Goal: Task Accomplishment & Management: Use online tool/utility

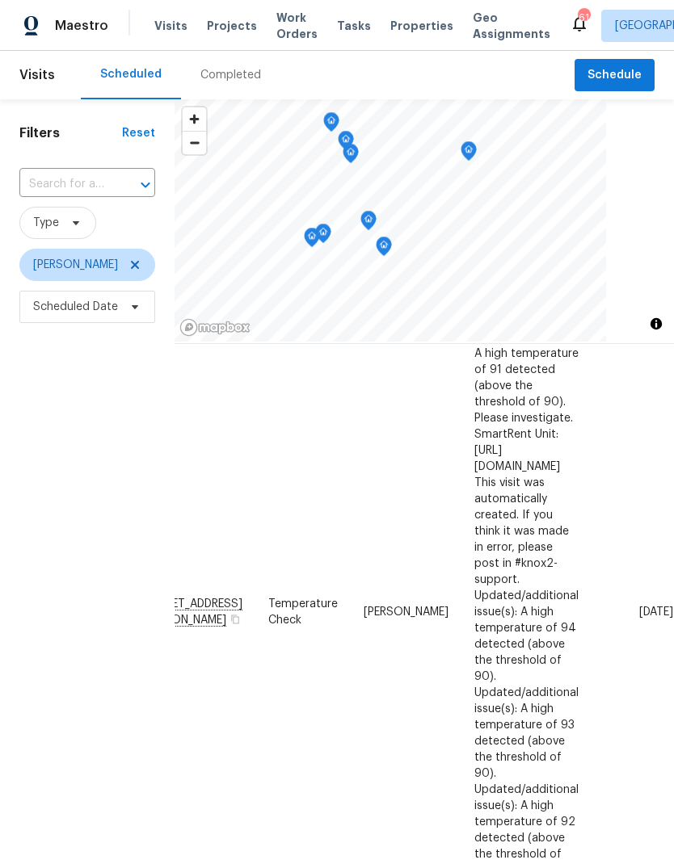
scroll to position [456, 134]
click at [0, 0] on icon at bounding box center [0, 0] width 0 height 0
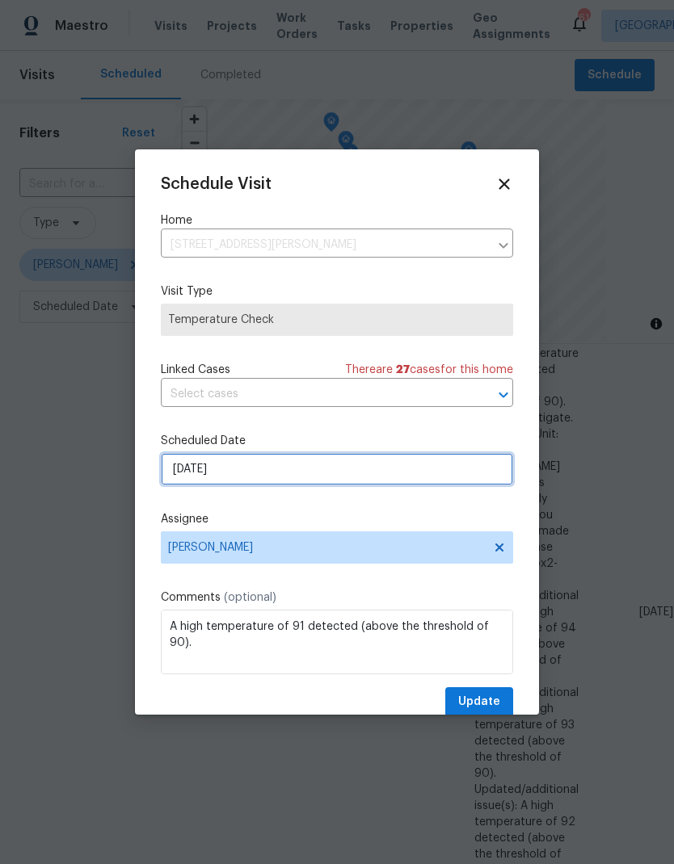
click at [183, 477] on input "[DATE]" at bounding box center [337, 469] width 352 height 32
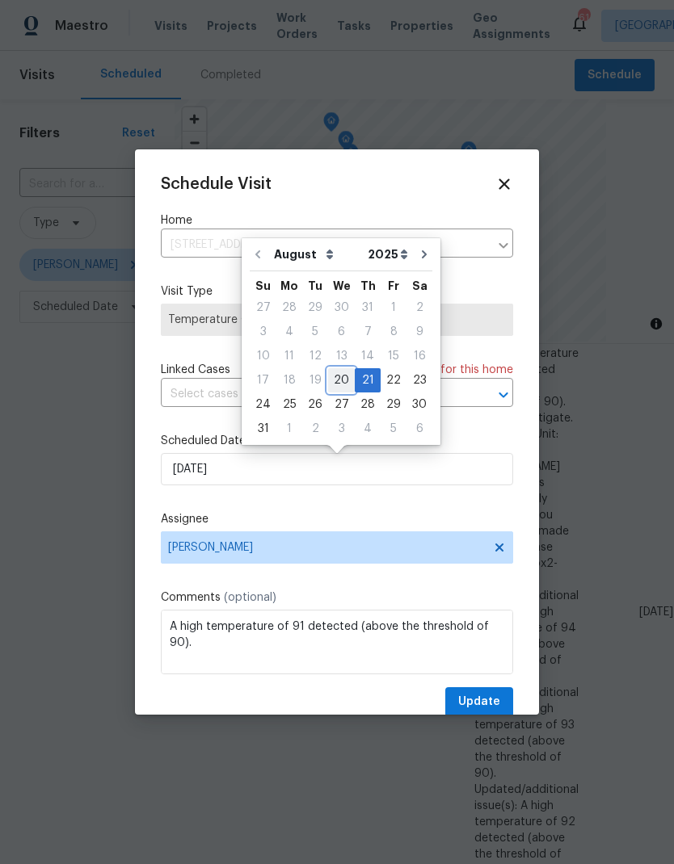
click at [335, 385] on div "20" at bounding box center [341, 380] width 27 height 23
type input "[DATE]"
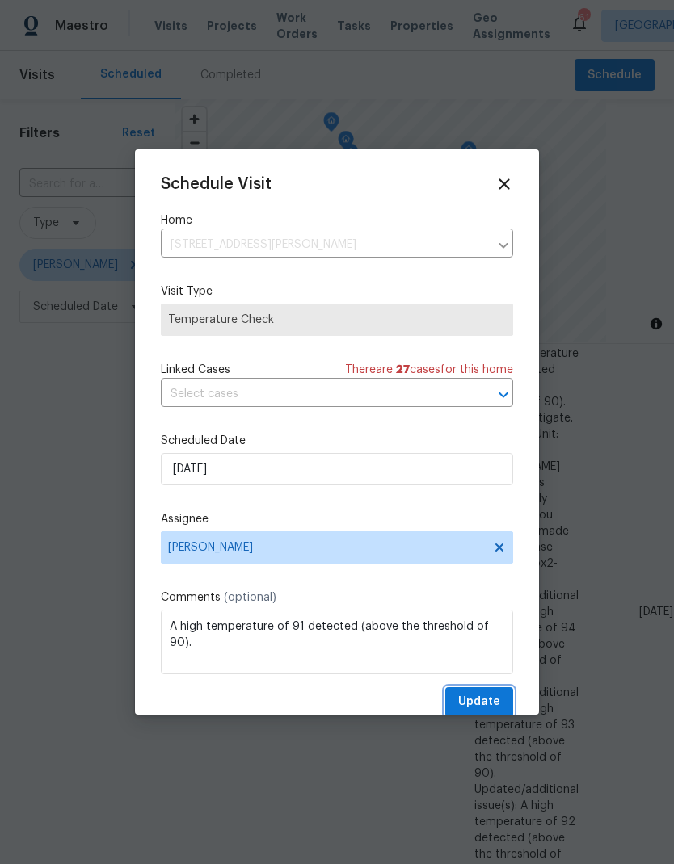
click at [480, 707] on span "Update" at bounding box center [479, 702] width 42 height 20
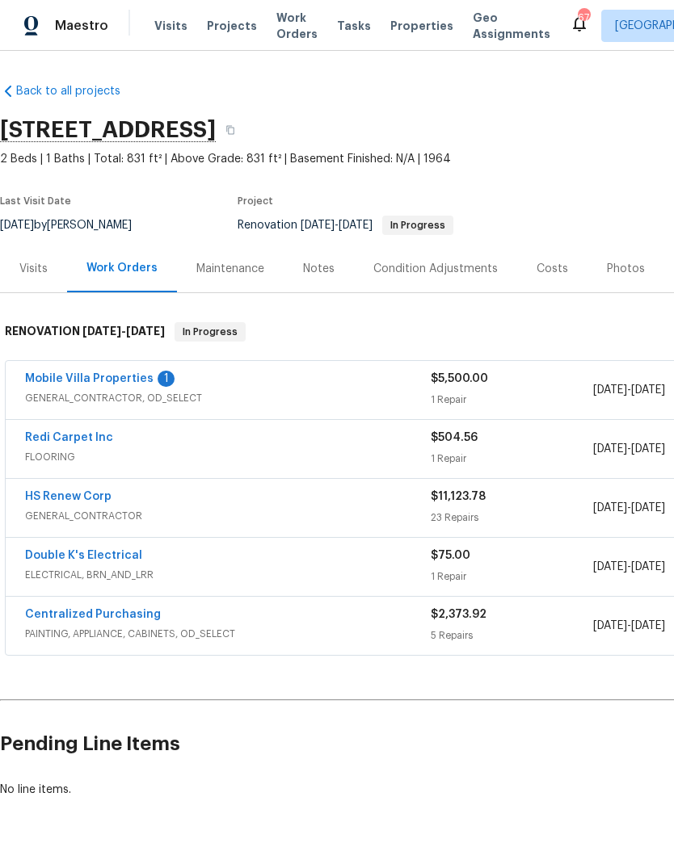
click at [55, 380] on link "Mobile Villa Properties" at bounding box center [89, 378] width 128 height 11
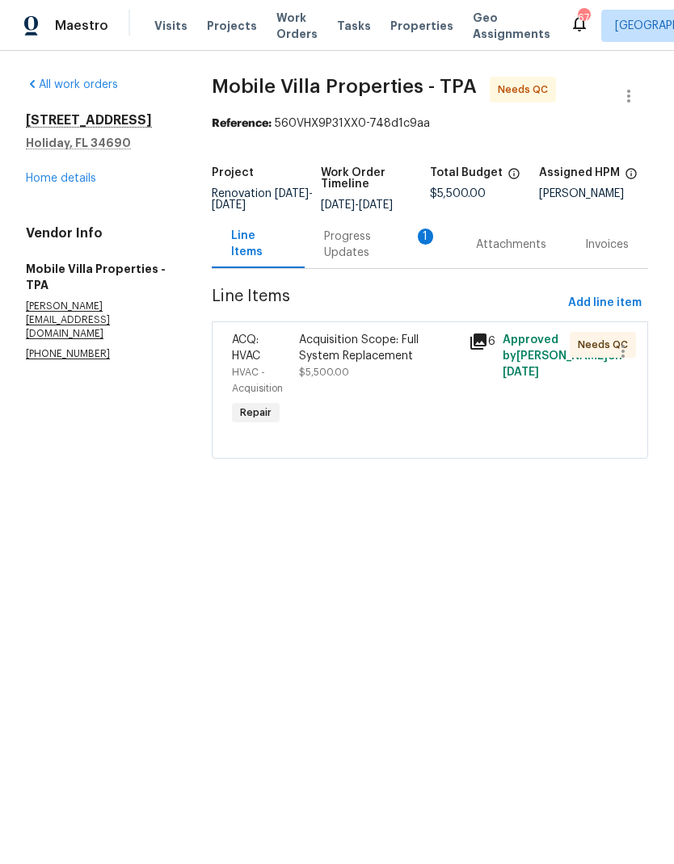
click at [346, 261] on div "Progress Updates 1" at bounding box center [380, 245] width 113 height 32
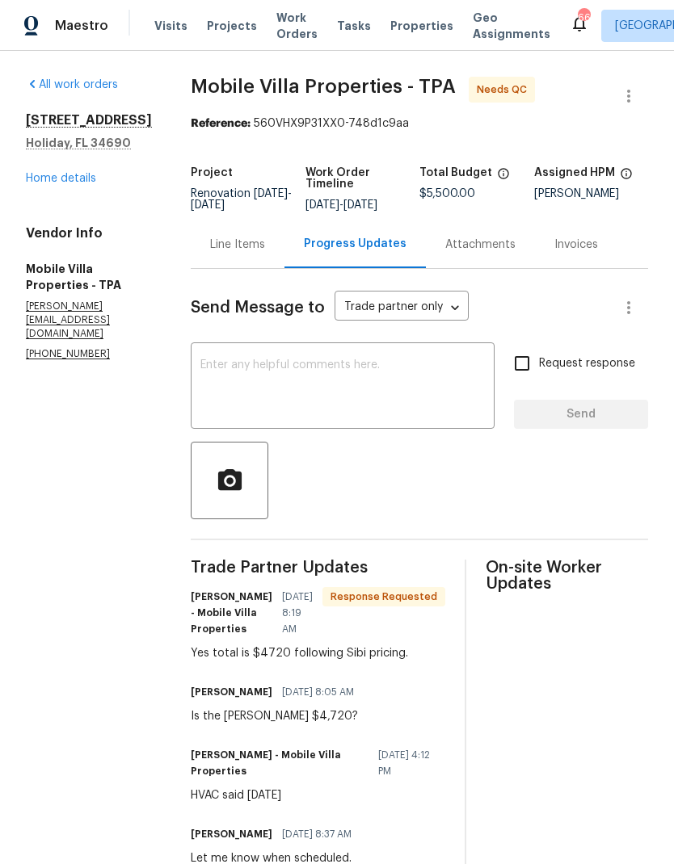
click at [210, 247] on div "Line Items" at bounding box center [237, 245] width 55 height 16
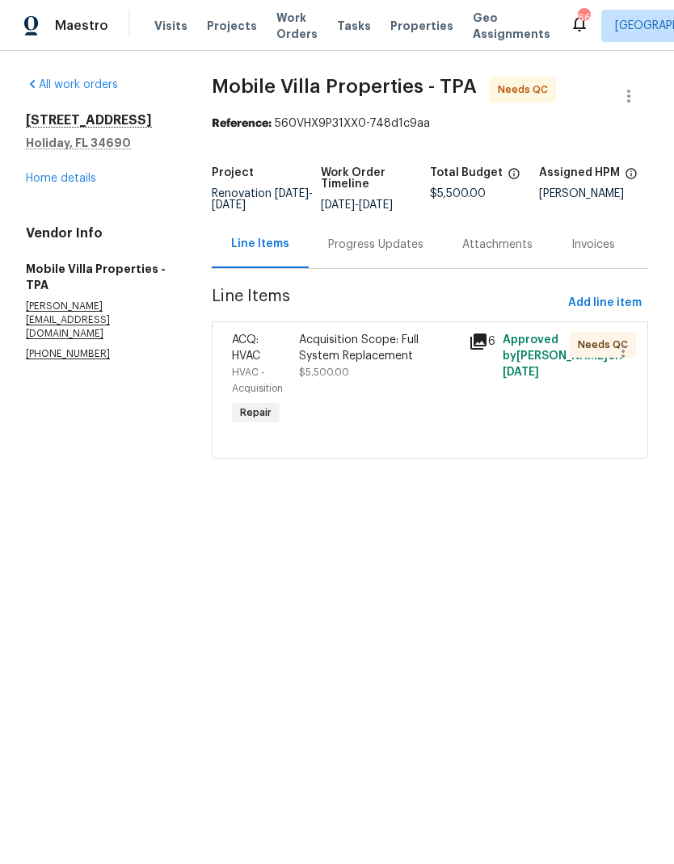
click at [331, 364] on div "Acquisition Scope: Full System Replacement" at bounding box center [378, 348] width 159 height 32
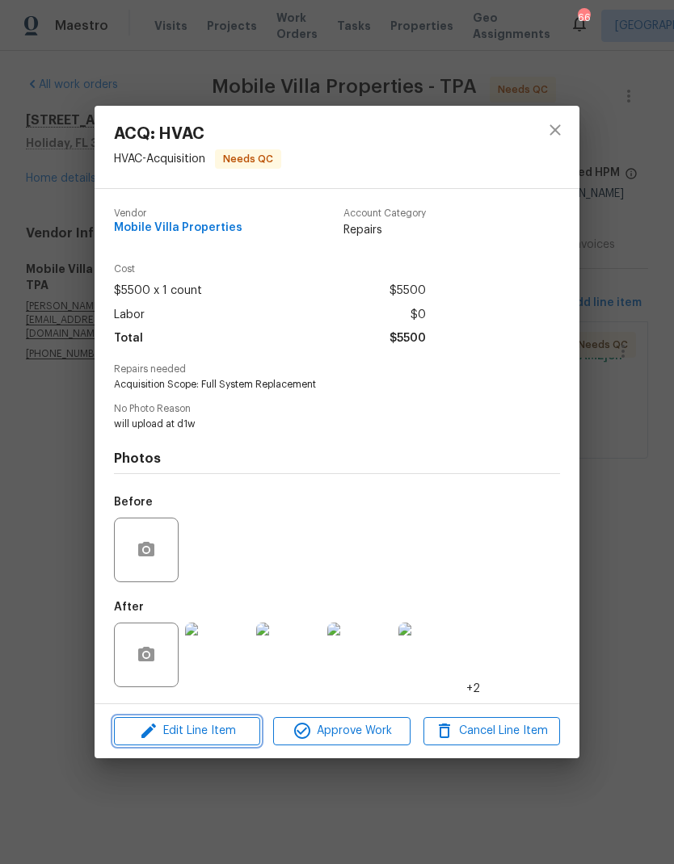
click at [149, 745] on button "Edit Line Item" at bounding box center [187, 731] width 146 height 28
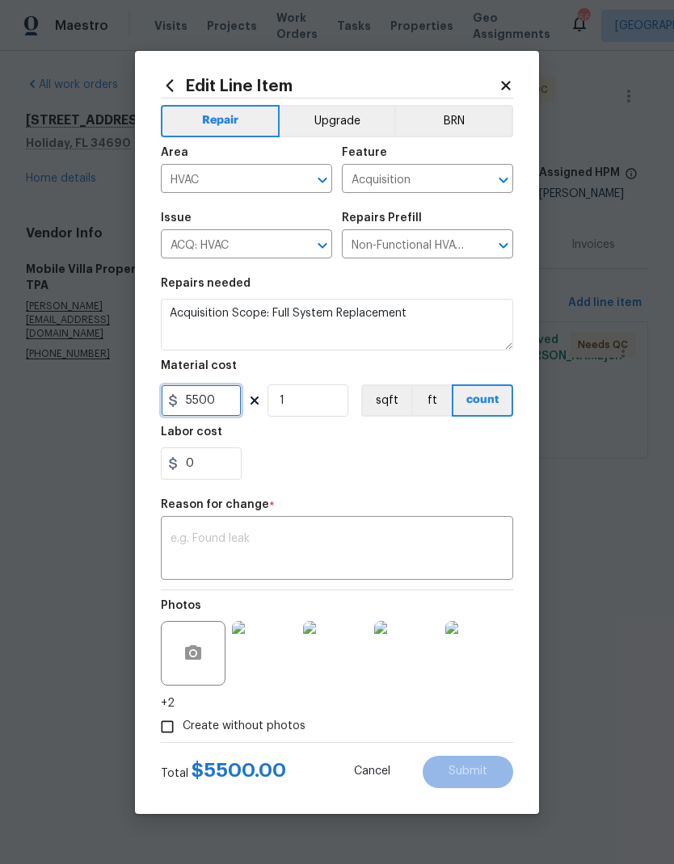
click at [229, 406] on input "5500" at bounding box center [201, 401] width 81 height 32
type input "4720"
click at [195, 535] on textarea at bounding box center [336, 550] width 333 height 34
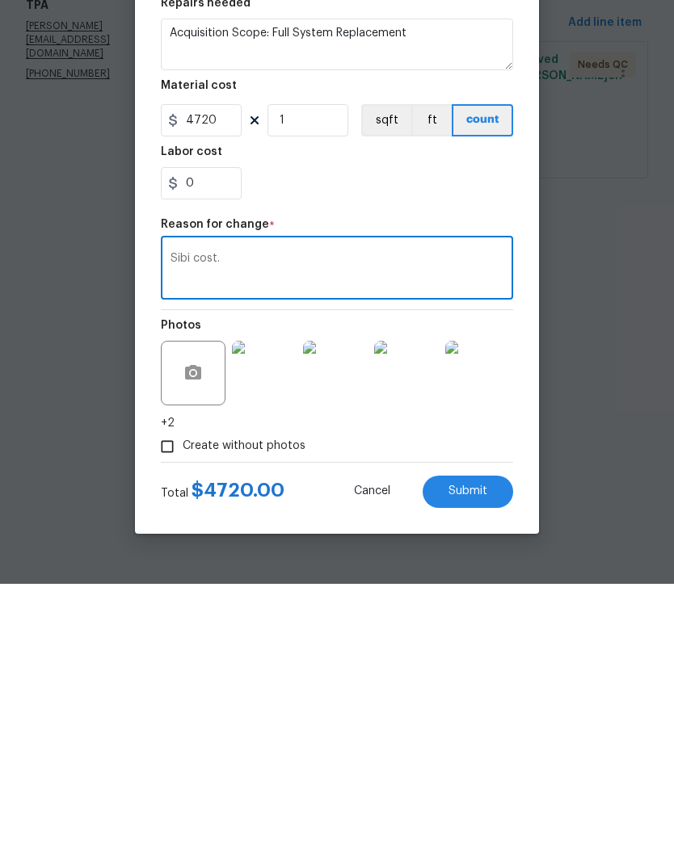
type textarea "Sibi cost."
click at [487, 756] on button "Submit" at bounding box center [467, 772] width 90 height 32
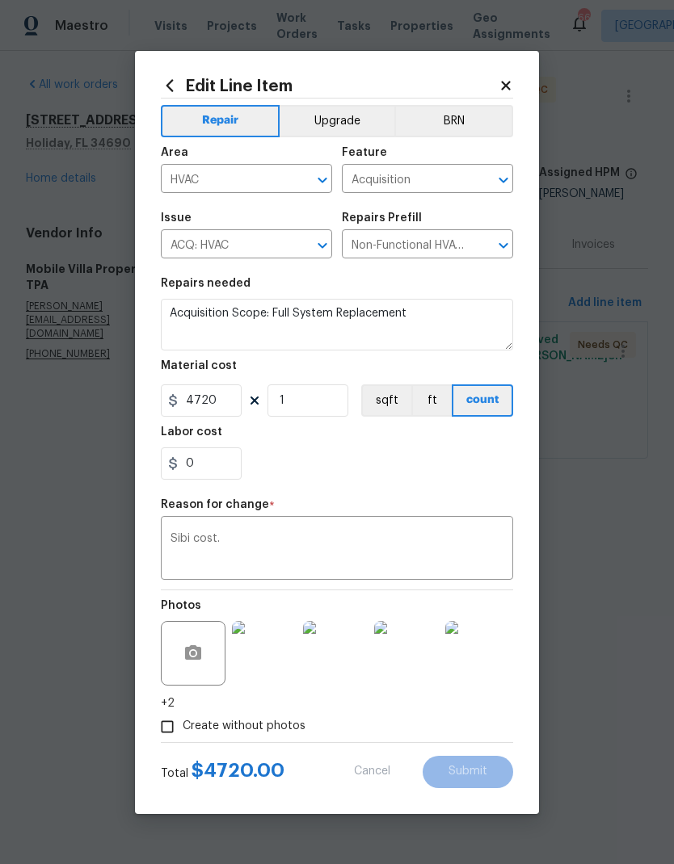
type input "5500"
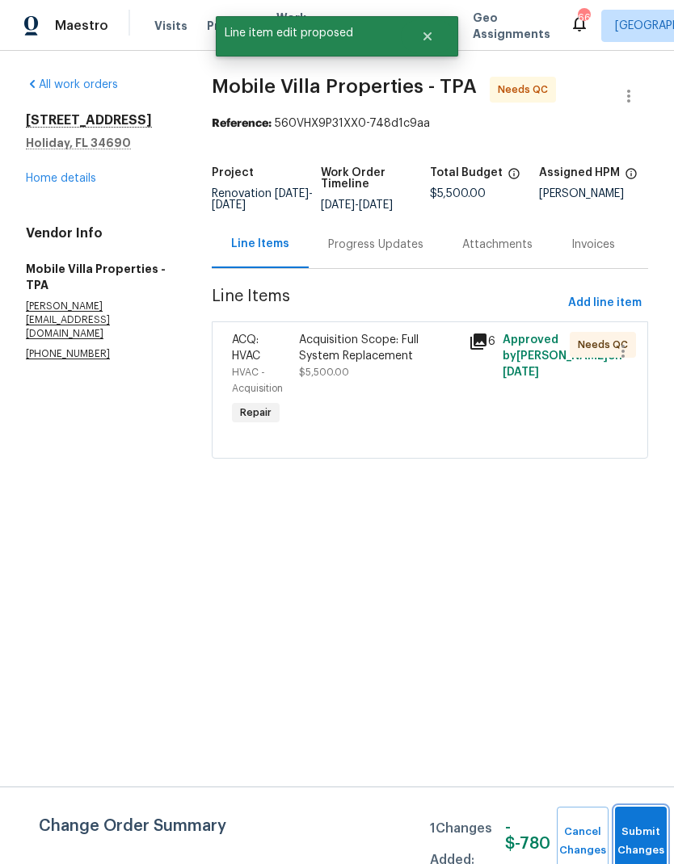
click at [633, 834] on button "Submit Changes" at bounding box center [641, 841] width 52 height 69
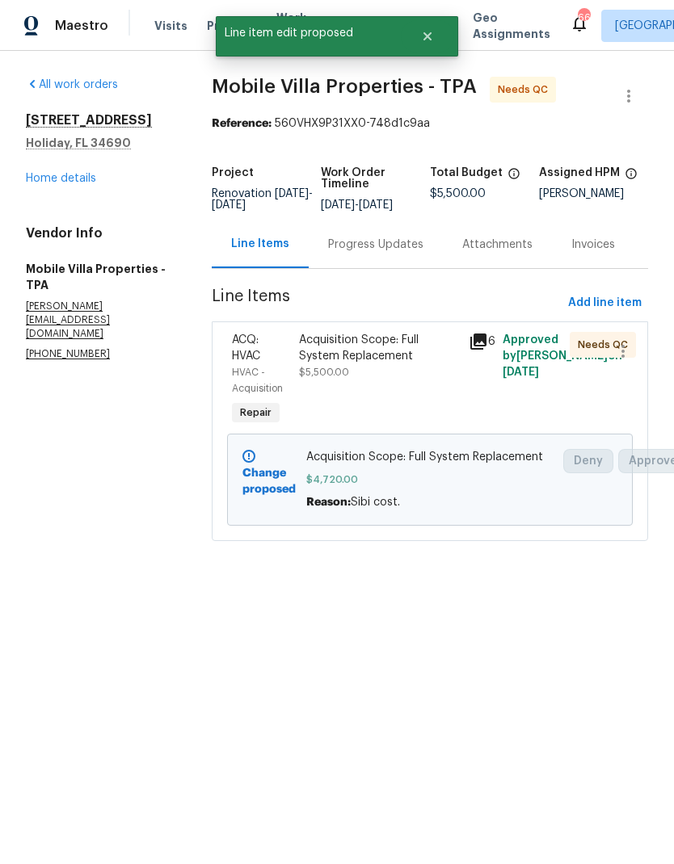
click at [47, 177] on link "Home details" at bounding box center [61, 178] width 70 height 11
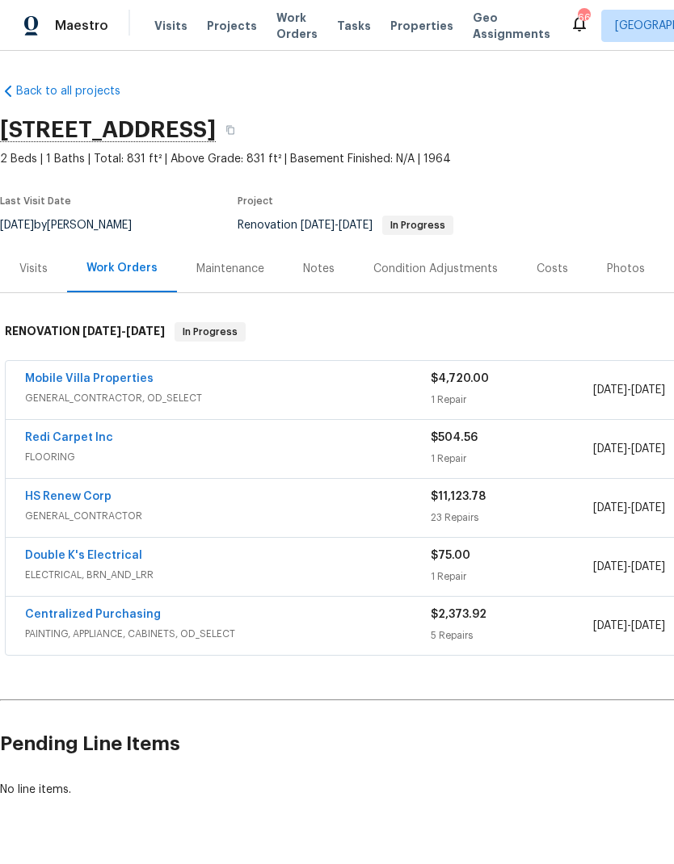
click at [324, 273] on div "Notes" at bounding box center [319, 269] width 32 height 16
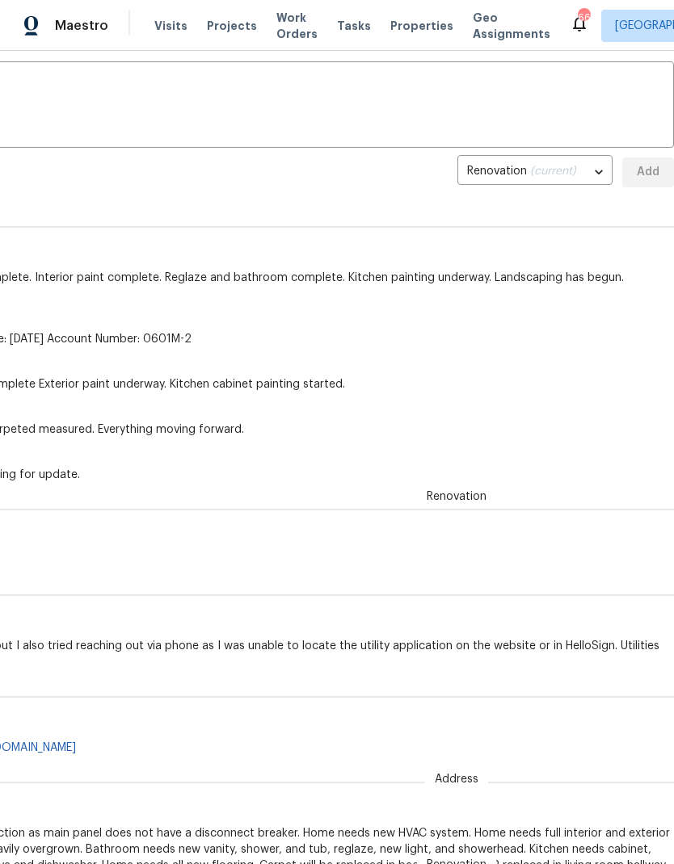
scroll to position [271, 239]
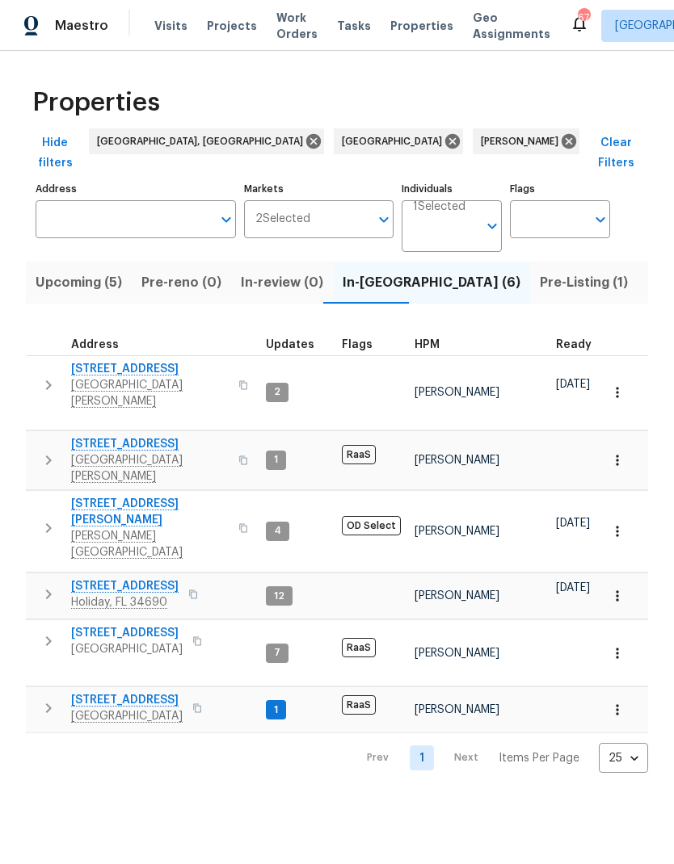
click at [647, 271] on span "Listed (43)" at bounding box center [682, 282] width 70 height 23
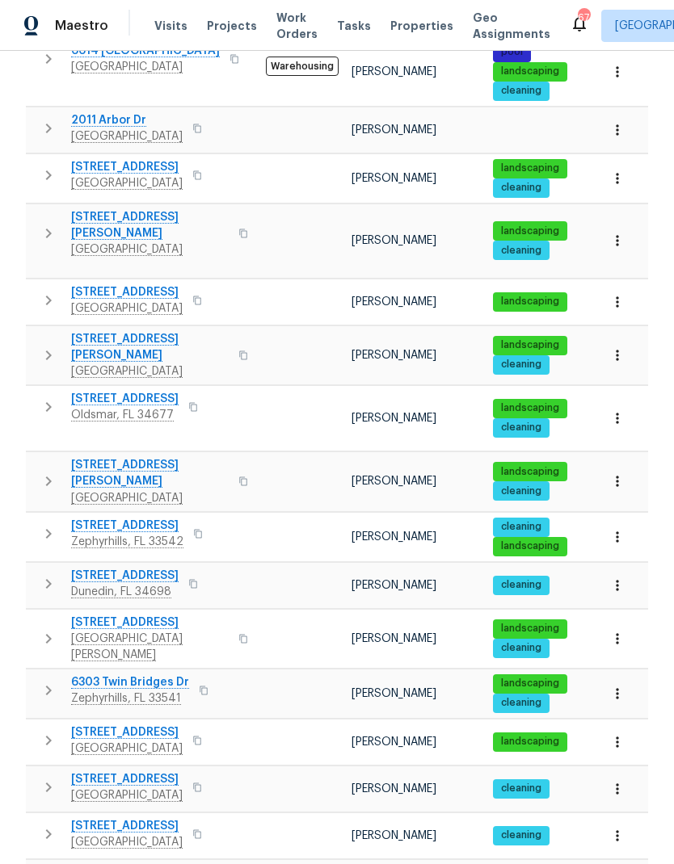
scroll to position [771, 0]
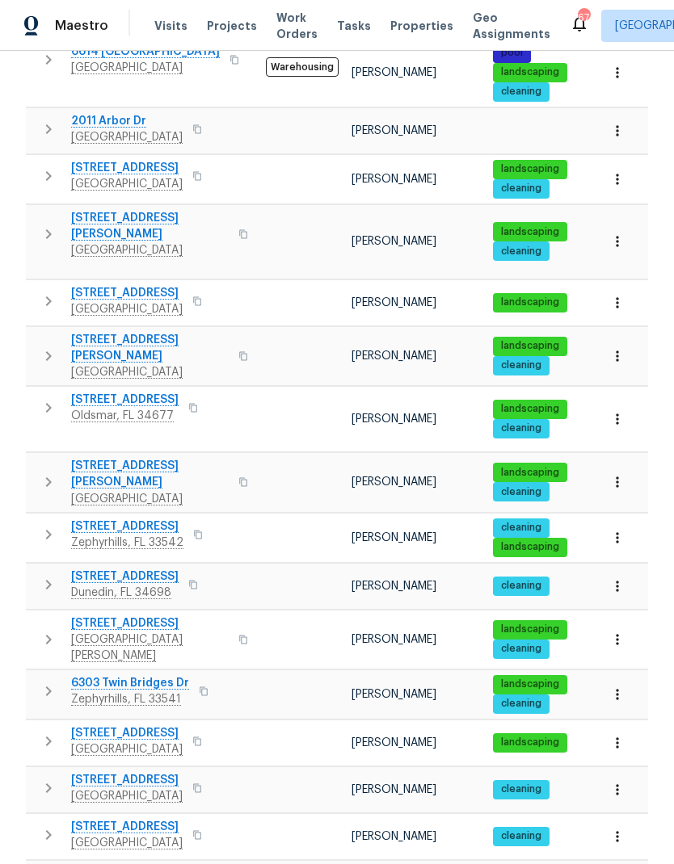
click at [618, 477] on icon "button" at bounding box center [617, 482] width 2 height 11
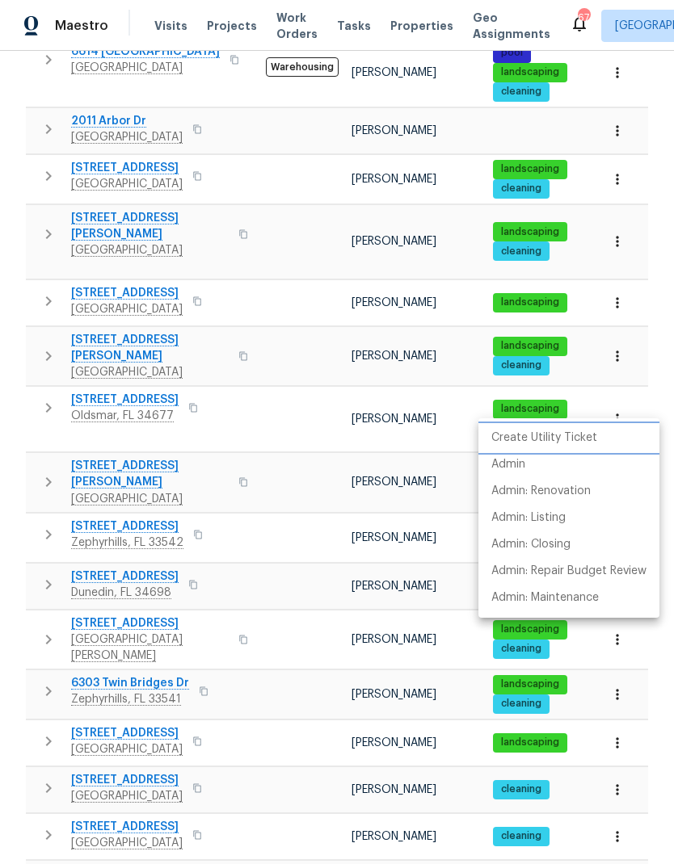
click at [576, 445] on p "Create Utility Ticket" at bounding box center [544, 438] width 106 height 17
click at [550, 463] on li "Admin" at bounding box center [568, 465] width 181 height 27
